Goal: Task Accomplishment & Management: Complete application form

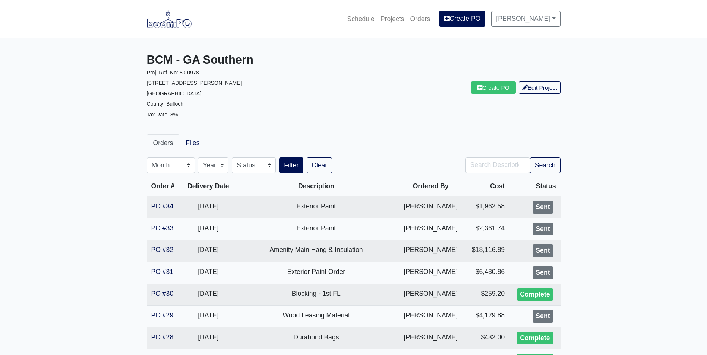
click at [167, 22] on img at bounding box center [169, 18] width 45 height 17
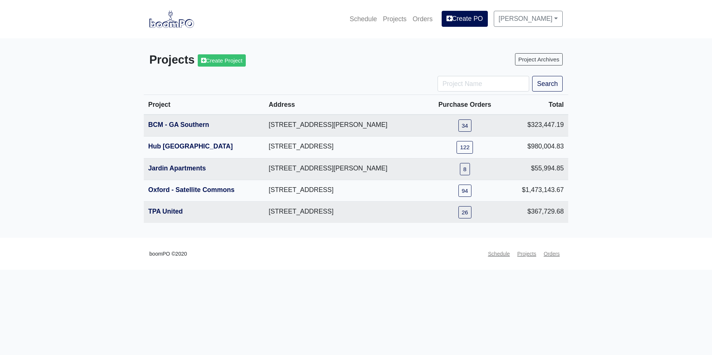
click at [175, 23] on img at bounding box center [171, 18] width 45 height 17
click at [183, 123] on link "BCM - GA Southern" at bounding box center [178, 124] width 61 height 7
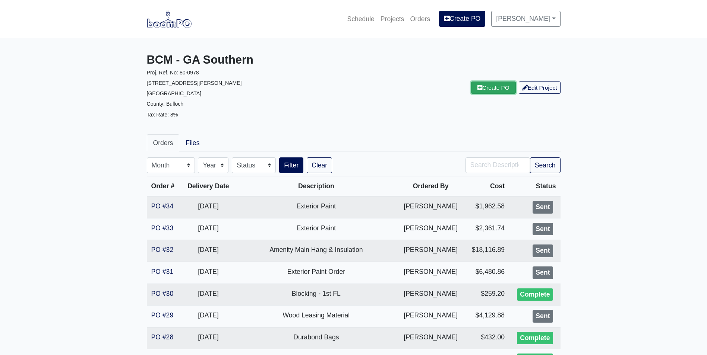
click at [483, 91] on link "Create PO" at bounding box center [493, 88] width 45 height 12
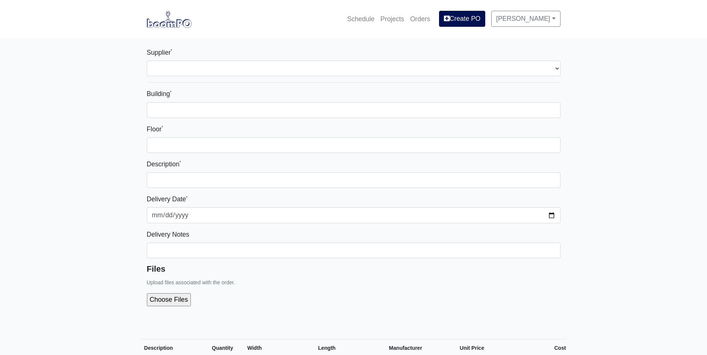
select select
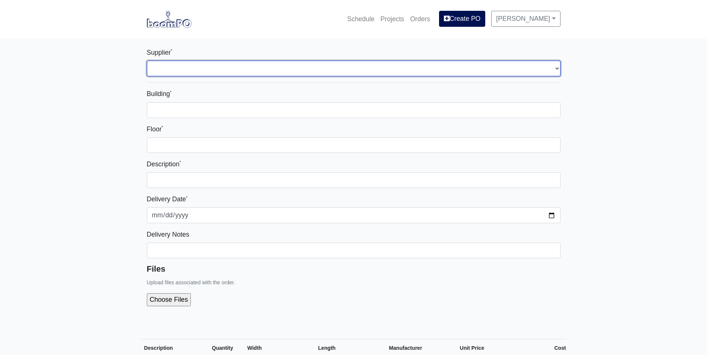
drag, startPoint x: 449, startPoint y: 67, endPoint x: 447, endPoint y: 74, distance: 7.5
click at [449, 67] on select "Select one... Capitol Materials Coastal - Statesboro, GA Sherwin-Williams - Sta…" at bounding box center [354, 69] width 414 height 16
select select "873"
click at [147, 61] on select "Select one... Capitol Materials Coastal - [GEOGRAPHIC_DATA], [GEOGRAPHIC_DATA] …" at bounding box center [354, 69] width 414 height 16
select select
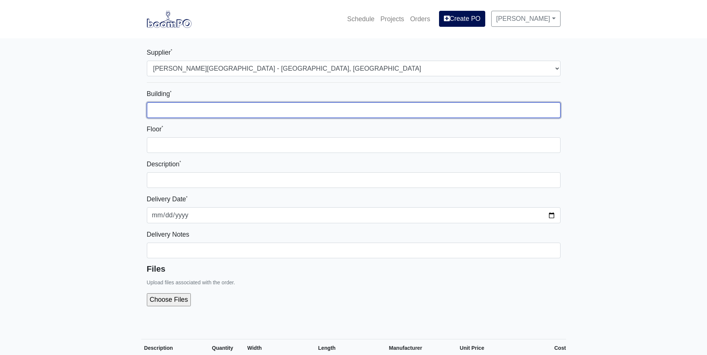
click at [437, 110] on input "Building *" at bounding box center [354, 110] width 414 height 16
type input "1"
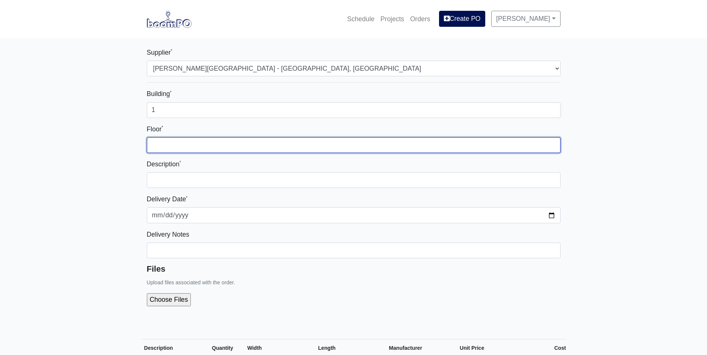
click at [448, 148] on input "Floor *" at bounding box center [354, 145] width 414 height 16
type input "1"
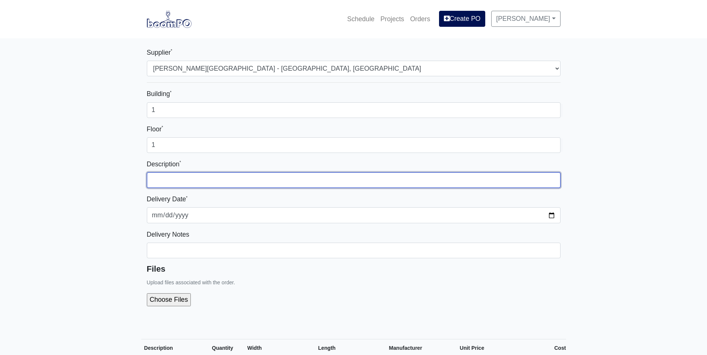
click at [438, 185] on input "text" at bounding box center [354, 181] width 414 height 16
type input "Exterior Paint"
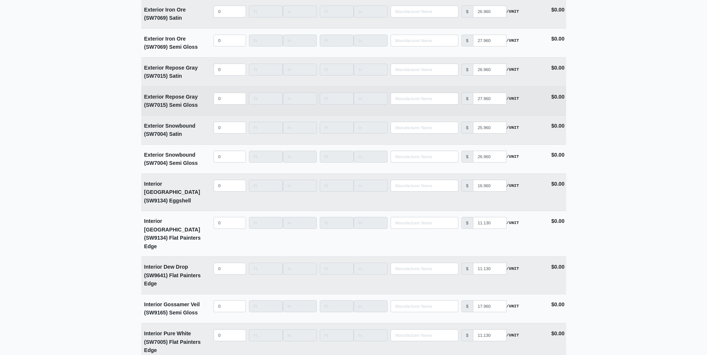
scroll to position [1490, 0]
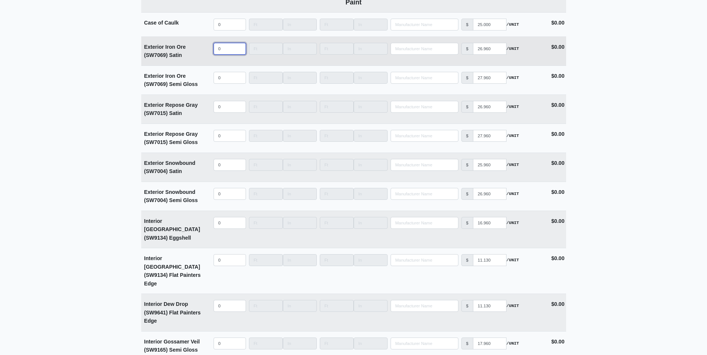
select select
click at [226, 48] on input "quantity" at bounding box center [230, 49] width 32 height 12
type input "3"
select select
type input "30"
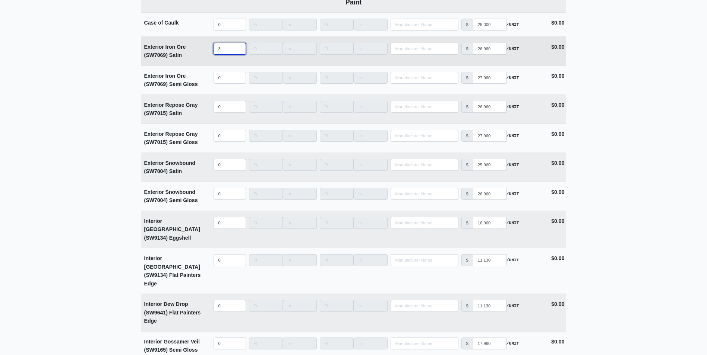
select select
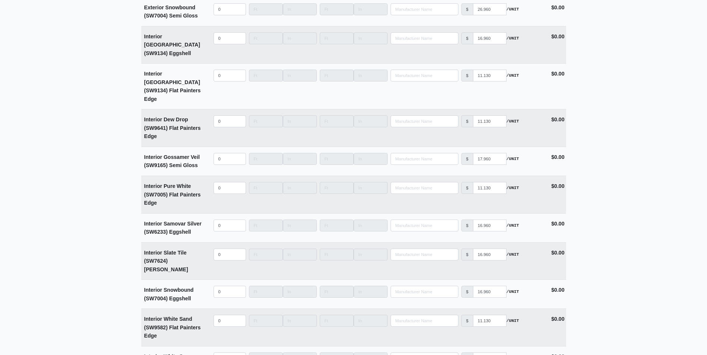
scroll to position [1863, 0]
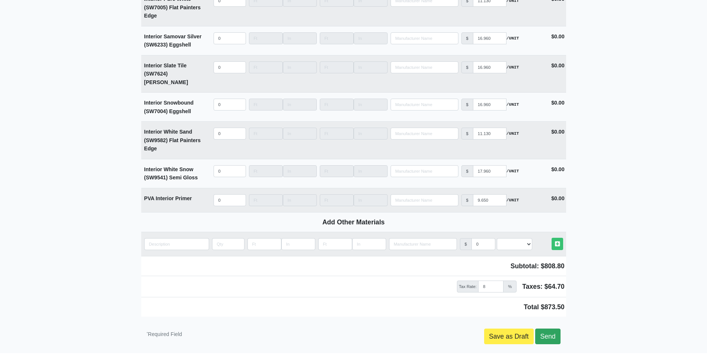
type input "30"
click at [556, 329] on link "Send" at bounding box center [547, 337] width 25 height 16
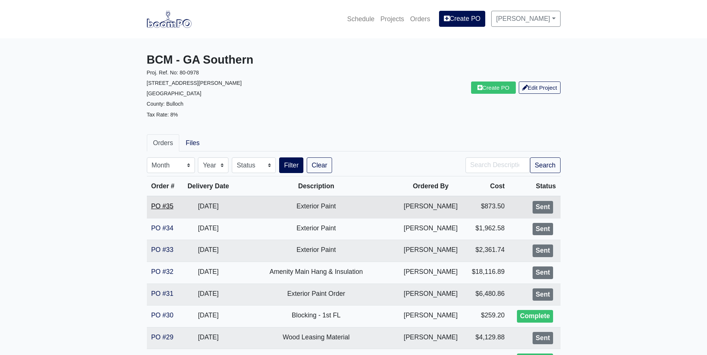
click at [159, 203] on link "PO #35" at bounding box center [162, 206] width 22 height 7
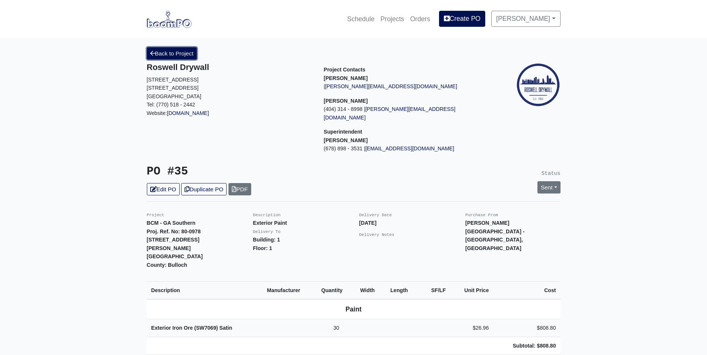
click at [159, 51] on link "Back to Project" at bounding box center [172, 53] width 50 height 12
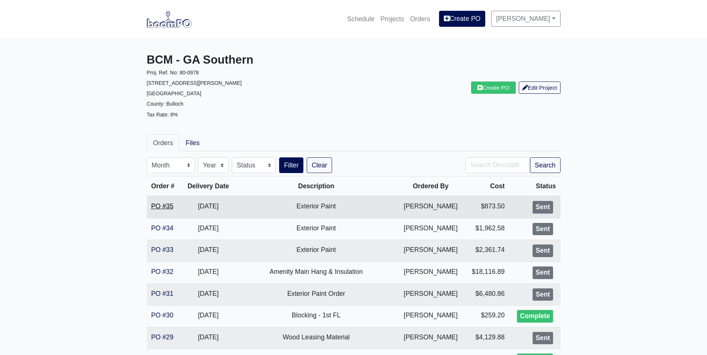
click at [165, 208] on link "PO #35" at bounding box center [162, 206] width 22 height 7
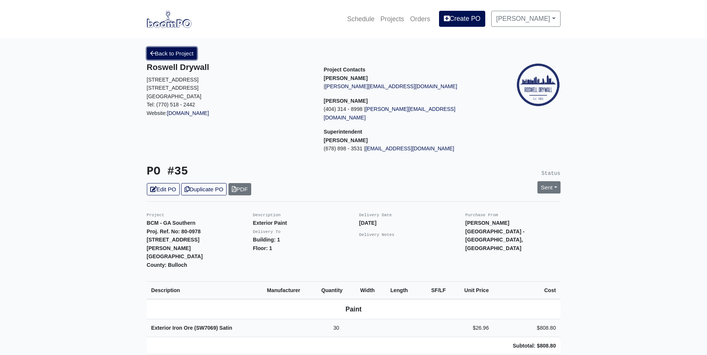
click at [161, 50] on link "Back to Project" at bounding box center [172, 53] width 50 height 12
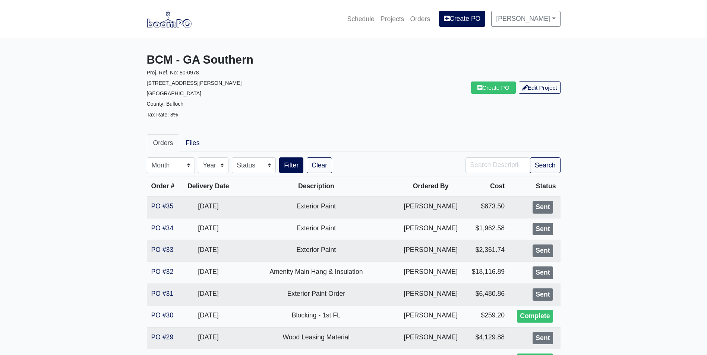
click at [481, 88] on link "Create PO" at bounding box center [493, 88] width 45 height 12
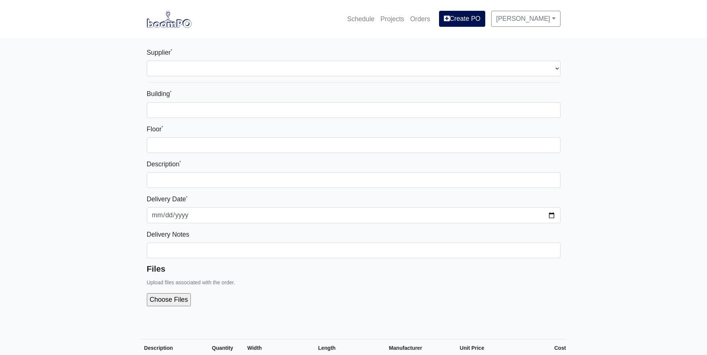
select select
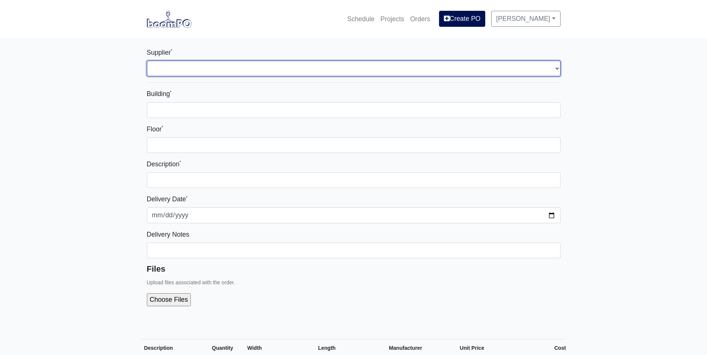
click at [255, 62] on select "Select one... Capitol Materials Coastal - Statesboro, GA Sherwin-Williams - Sta…" at bounding box center [354, 69] width 414 height 16
click at [255, 67] on select "Select one... Capitol Materials Coastal - Statesboro, GA Sherwin-Williams - Sta…" at bounding box center [354, 69] width 414 height 16
select select "871"
click at [147, 61] on select "Select one... Capitol Materials Coastal - Statesboro, GA Sherwin-Williams - Sta…" at bounding box center [354, 69] width 414 height 16
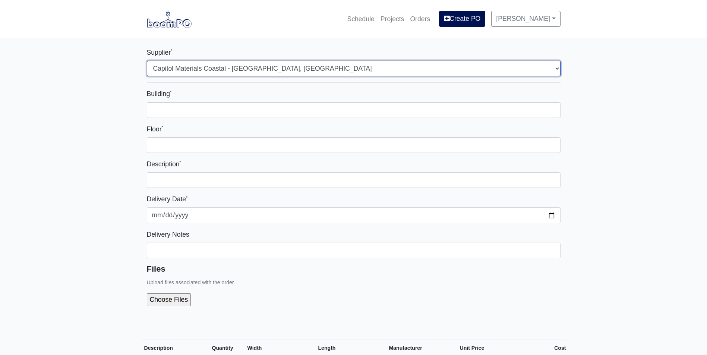
select select
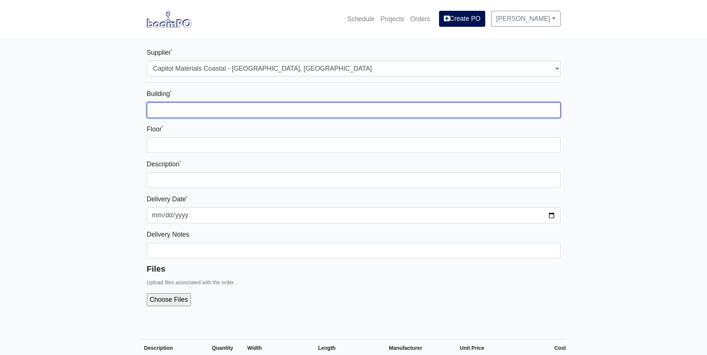
click at [256, 112] on input "Building *" at bounding box center [354, 110] width 414 height 16
type input "1"
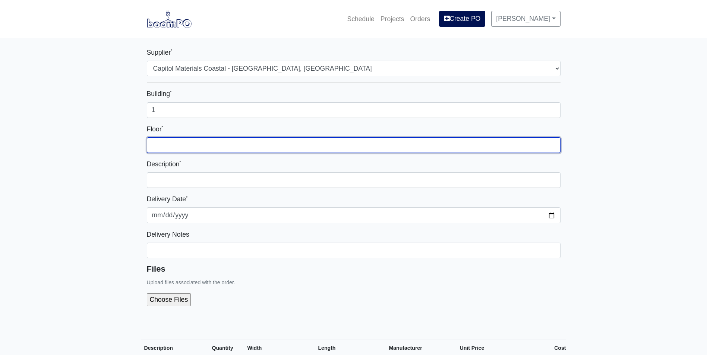
click at [329, 146] on input "Floor *" at bounding box center [354, 145] width 414 height 16
type input "1"
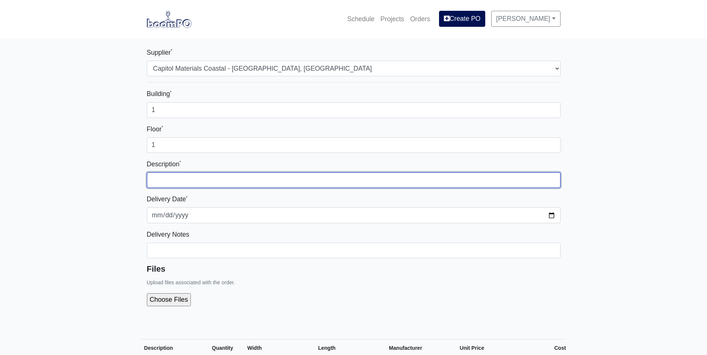
click at [349, 178] on input "text" at bounding box center [354, 181] width 414 height 16
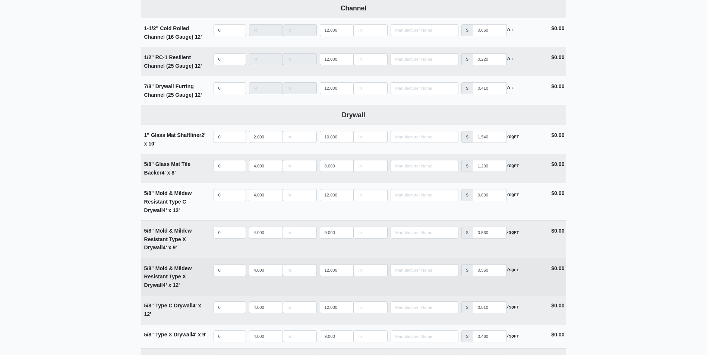
scroll to position [373, 0]
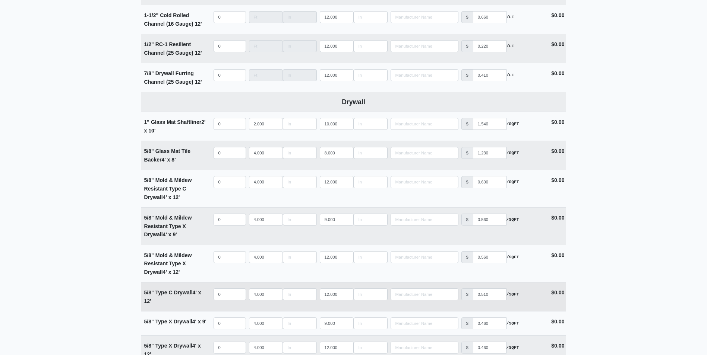
type input "Stair Material"
select select
click at [221, 294] on input "quantity" at bounding box center [230, 295] width 32 height 12
type input "1"
select select
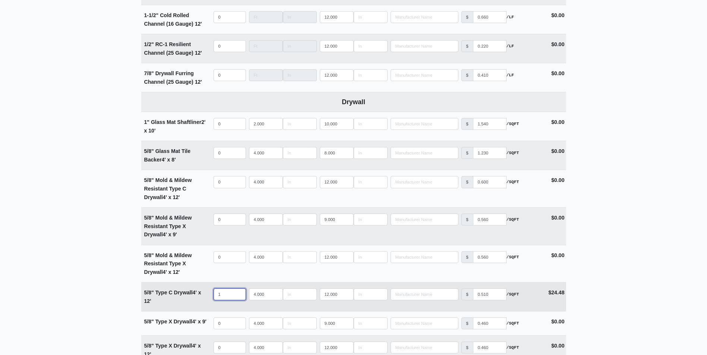
type input "10"
select select
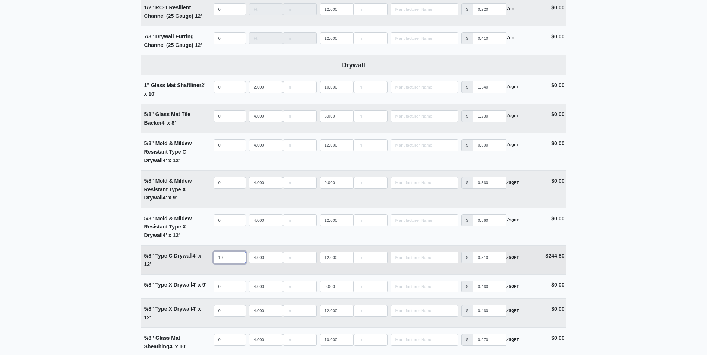
scroll to position [410, 0]
type input "10"
select select
click at [230, 311] on input "quantity" at bounding box center [230, 311] width 32 height 12
type input "1"
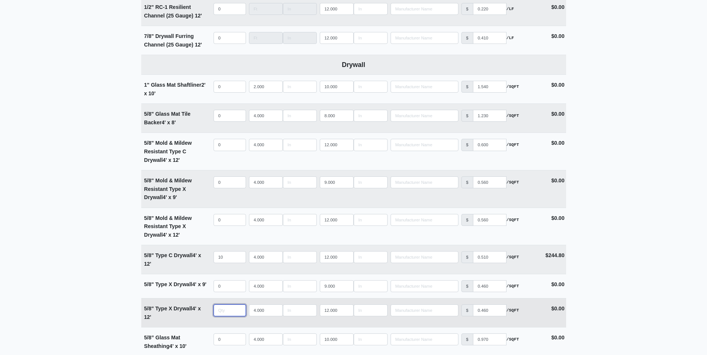
select select
type input "18"
select select
type input "189"
select select
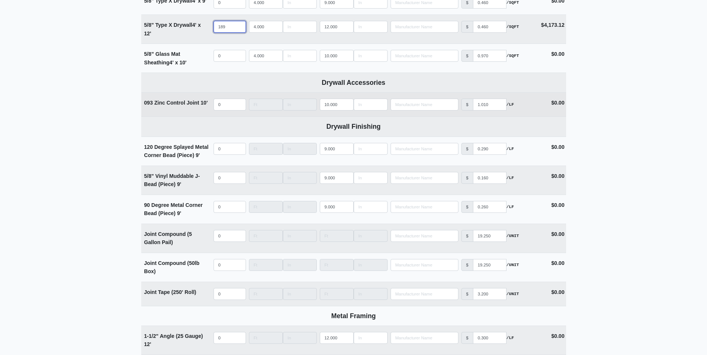
scroll to position [708, 0]
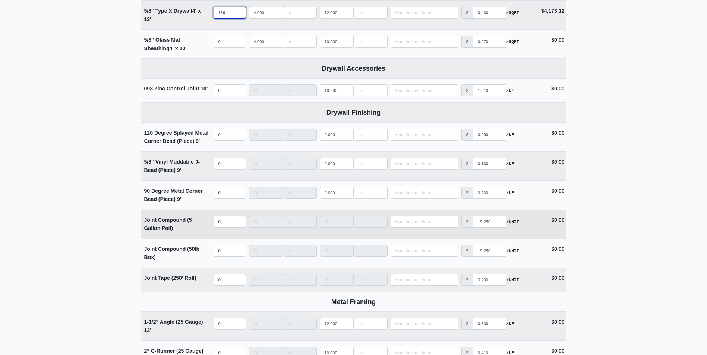
type input "189"
select select
click at [221, 225] on input "quantity" at bounding box center [230, 222] width 32 height 12
type input "5"
select select
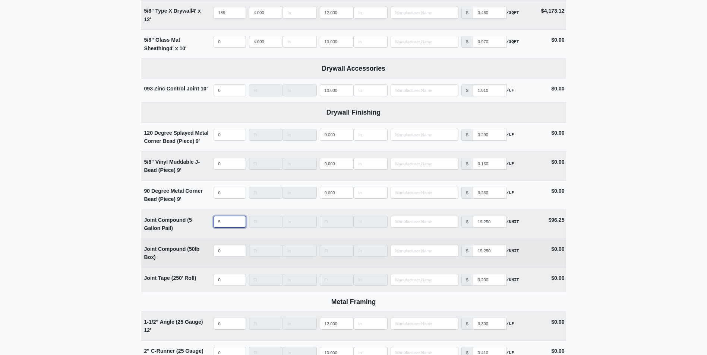
type input "5"
select select
click at [227, 249] on input "quantity" at bounding box center [230, 251] width 32 height 12
type input "1"
select select
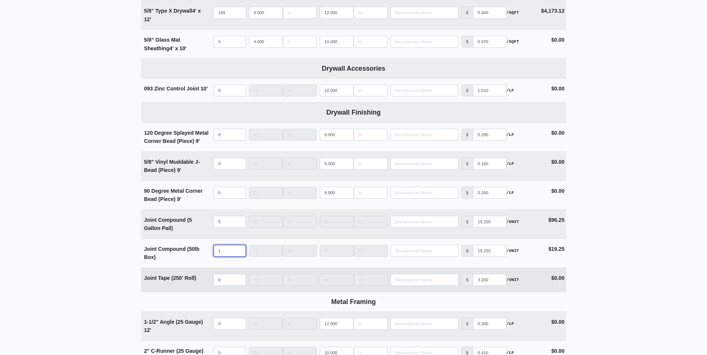
type input "12"
select select
type input "12"
select select
click at [225, 281] on input "quantity" at bounding box center [230, 280] width 32 height 12
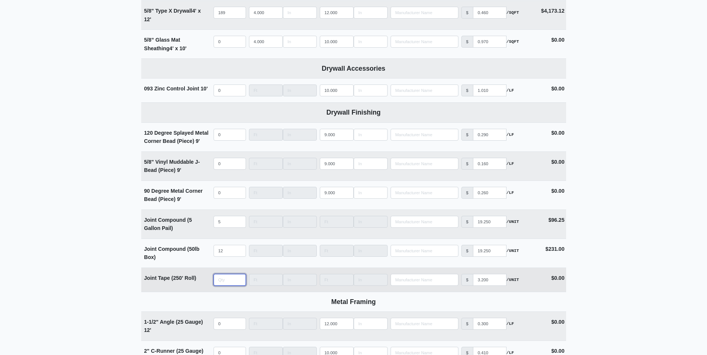
type input "5"
select select
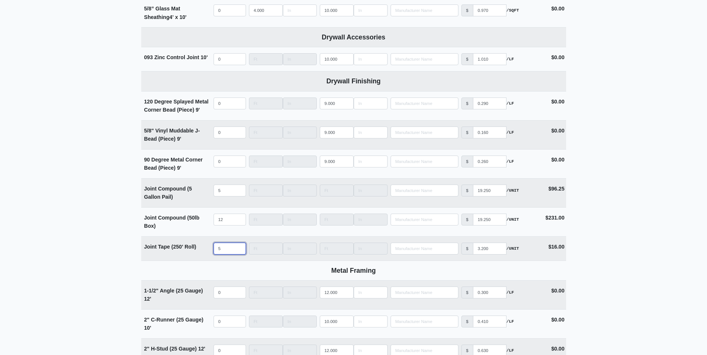
scroll to position [782, 0]
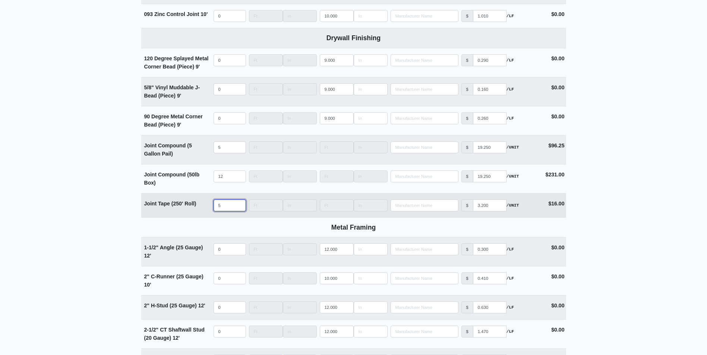
drag, startPoint x: 200, startPoint y: 209, endPoint x: 183, endPoint y: 209, distance: 17.9
click at [183, 209] on tr "Joint Tape (250' Roll) Qty 5 Width Length Manufacturer No Results Price $ 3.200…" at bounding box center [353, 205] width 425 height 24
type input "1"
select select
type input "10"
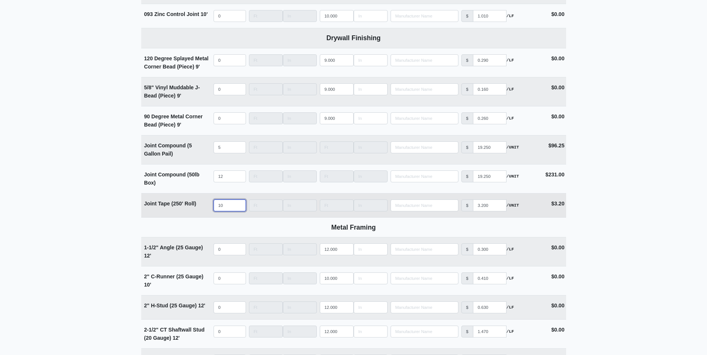
select select
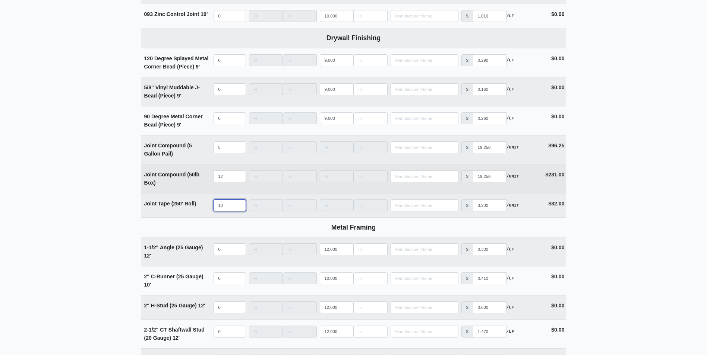
type input "10"
drag, startPoint x: 226, startPoint y: 177, endPoint x: 184, endPoint y: 180, distance: 42.2
click at [184, 180] on tr "Joint Compound (50lb Box) Qty 12 Width Length Manufacturer No Results Price $ 1…" at bounding box center [353, 178] width 425 height 29
type input "1"
select select
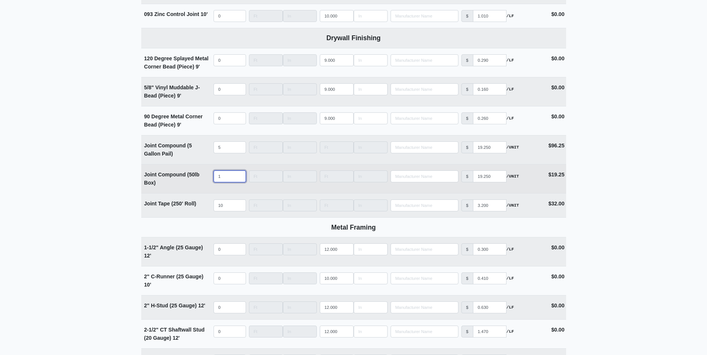
type input "15"
select select
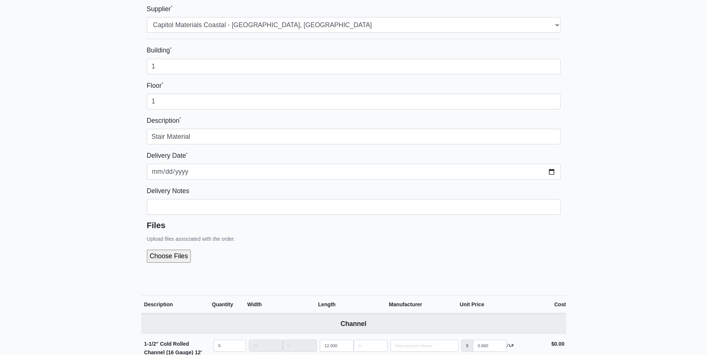
scroll to position [0, 0]
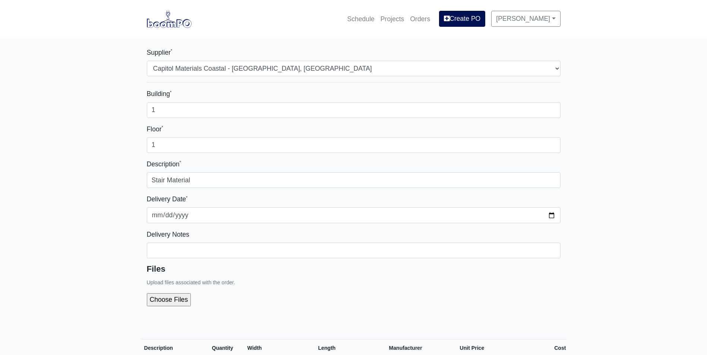
type input "15"
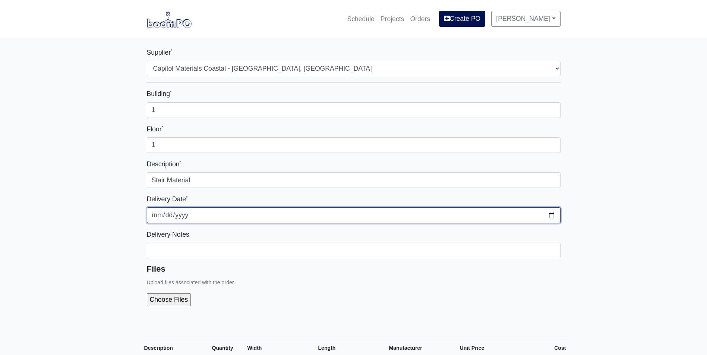
click at [549, 216] on input "2025-09-25" at bounding box center [354, 216] width 414 height 16
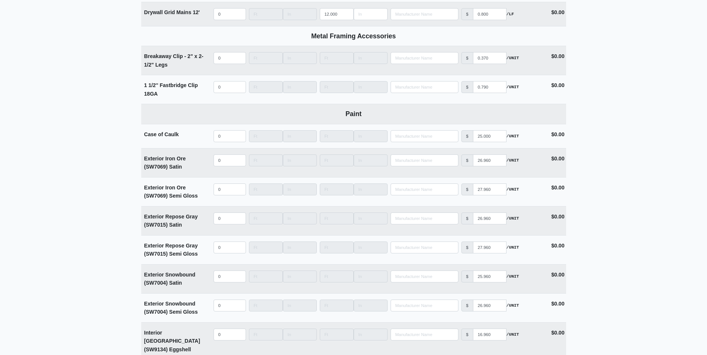
scroll to position [1863, 0]
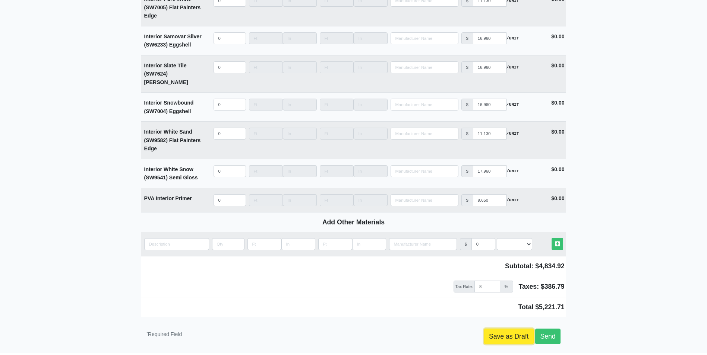
click at [484, 329] on link "Save as Draft" at bounding box center [509, 337] width 50 height 16
type input "2025-09-25"
